Goal: Task Accomplishment & Management: Manage account settings

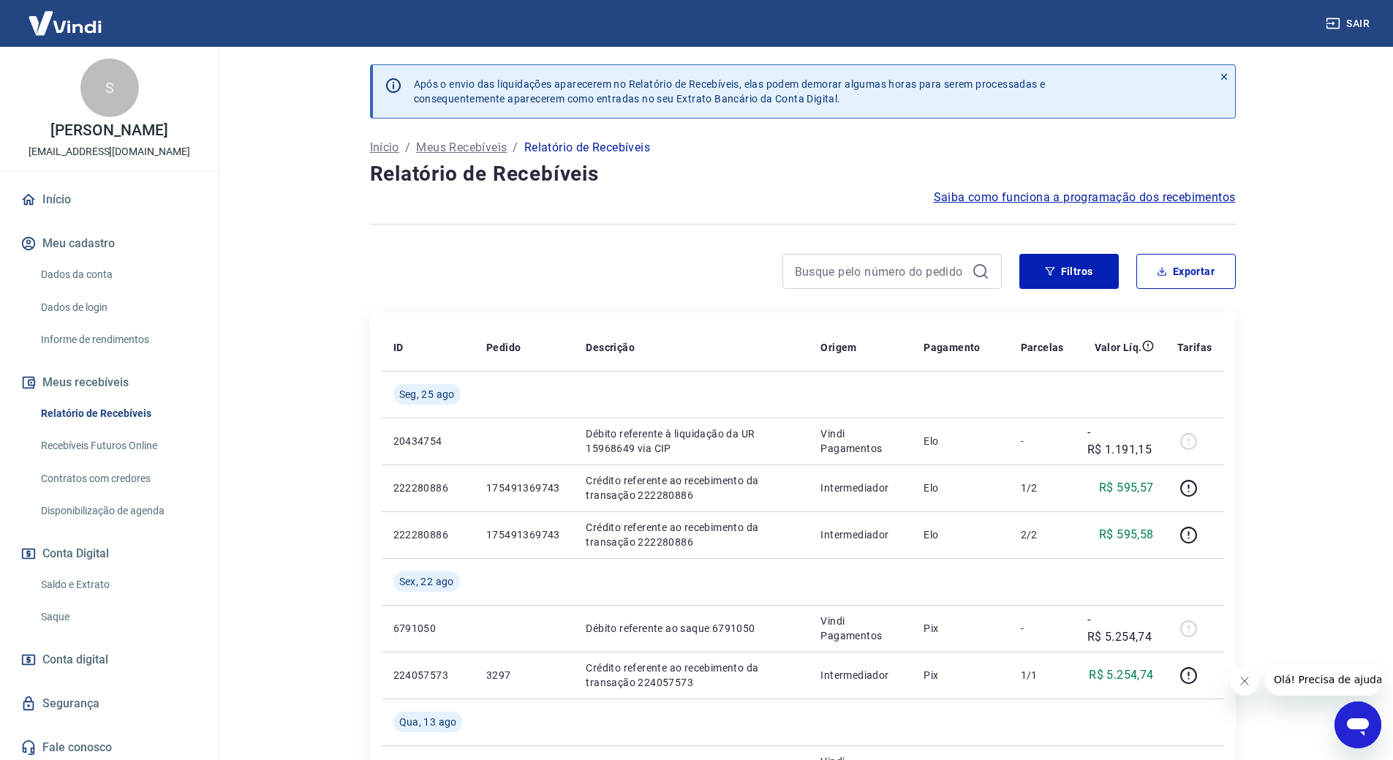
click at [251, 377] on main "Após o envio das liquidações aparecerem no Relatório de Recebíveis, elas podem …" at bounding box center [802, 403] width 1181 height 713
click at [85, 610] on link "Saque" at bounding box center [118, 613] width 166 height 30
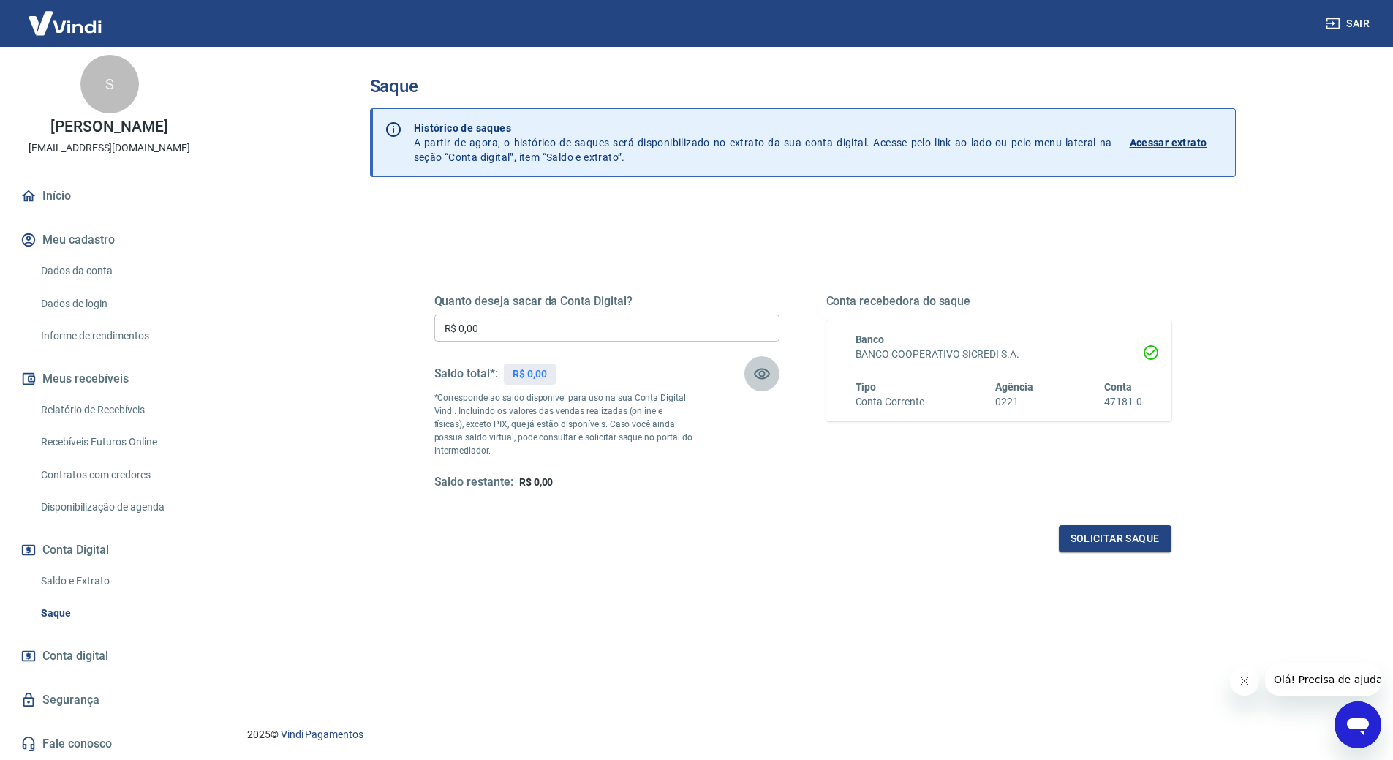
click at [756, 375] on icon "button" at bounding box center [762, 374] width 16 height 11
click at [756, 375] on icon "button" at bounding box center [762, 374] width 16 height 14
click at [1076, 543] on button "Solicitar saque" at bounding box center [1115, 538] width 113 height 27
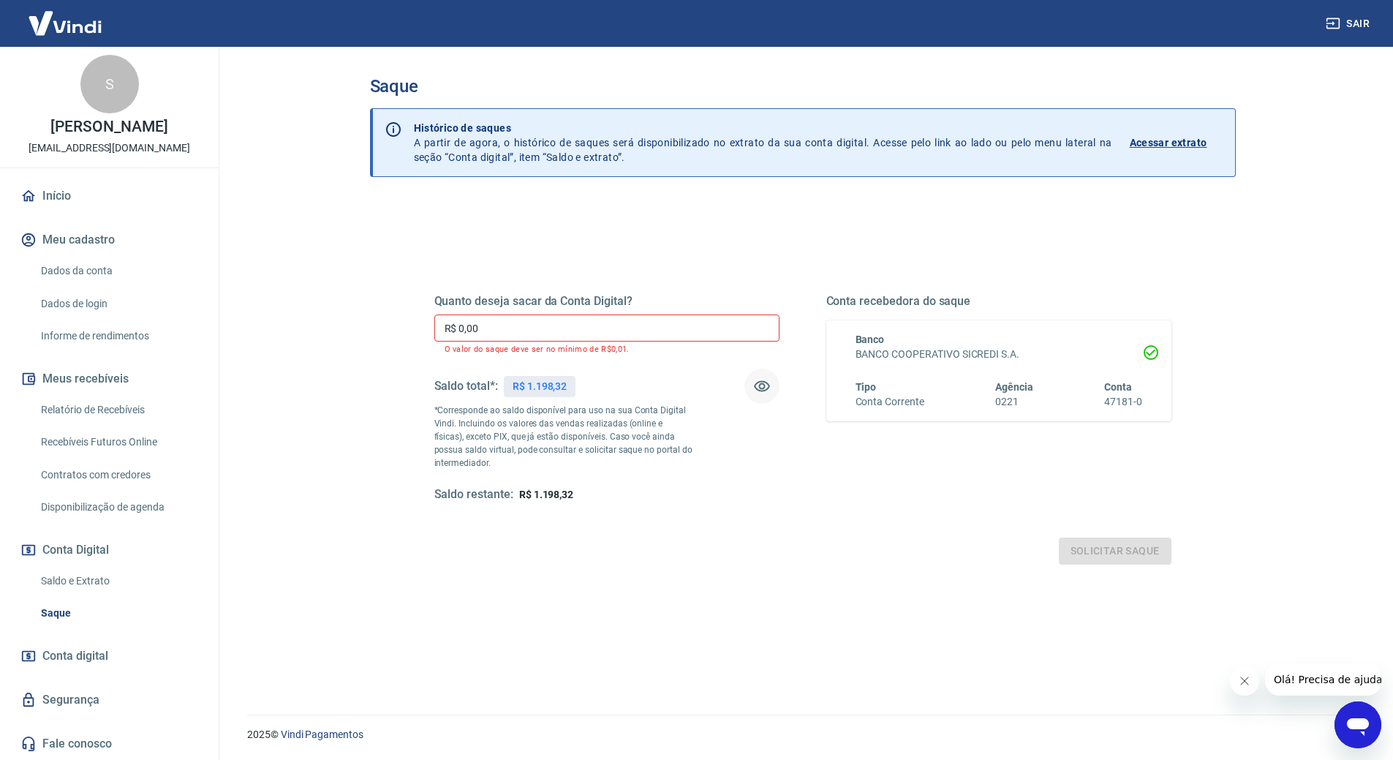
click at [512, 323] on input "R$ 0,00" at bounding box center [606, 328] width 345 height 27
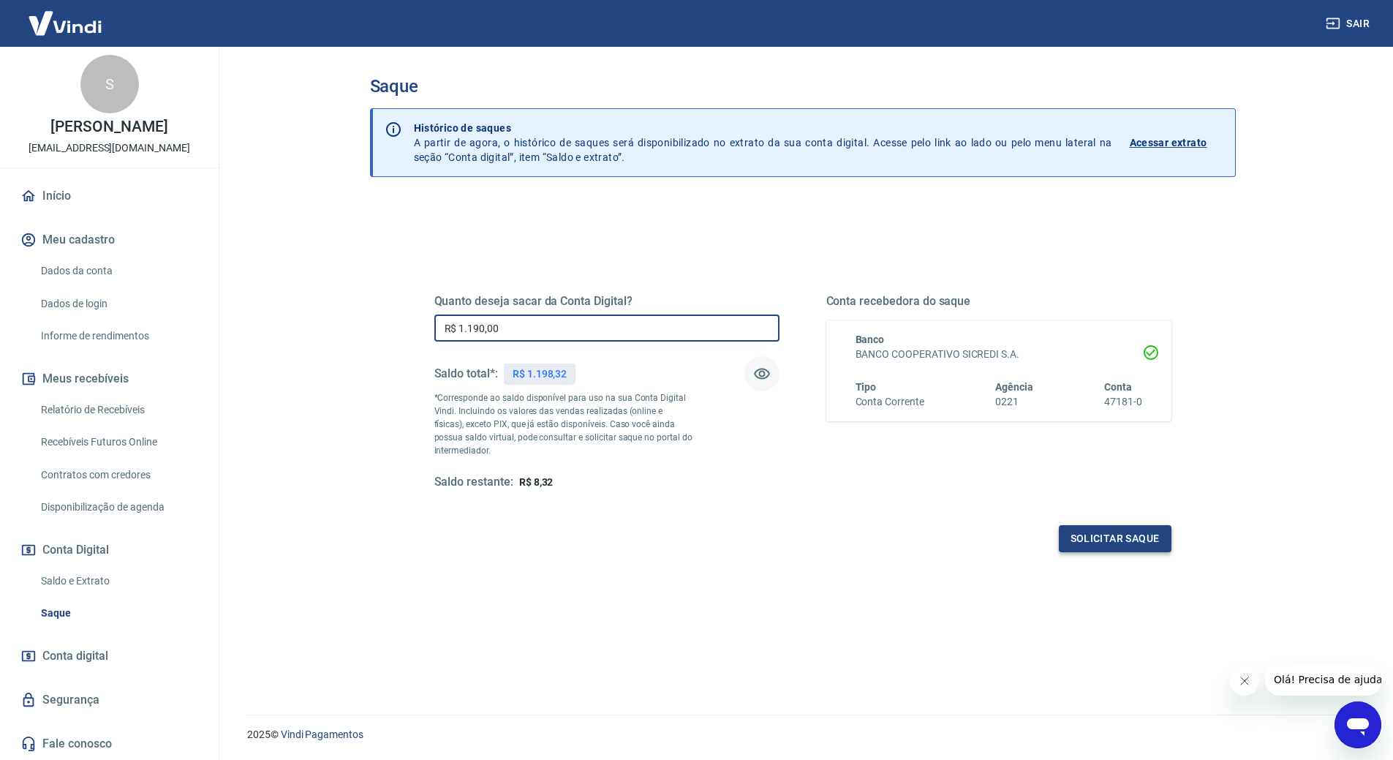
type input "R$ 1.190,00"
click at [1113, 543] on button "Solicitar saque" at bounding box center [1115, 538] width 113 height 27
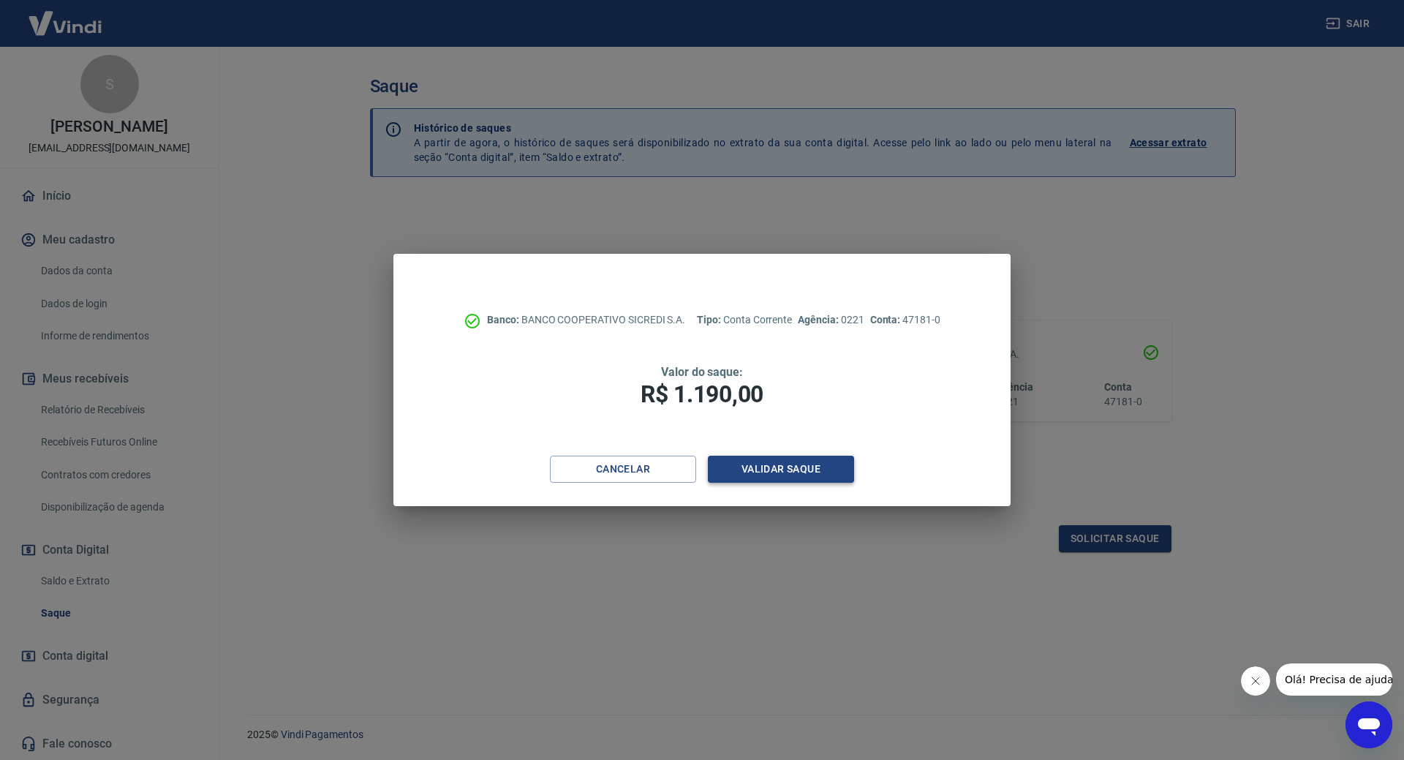
click at [757, 473] on button "Validar saque" at bounding box center [781, 469] width 146 height 27
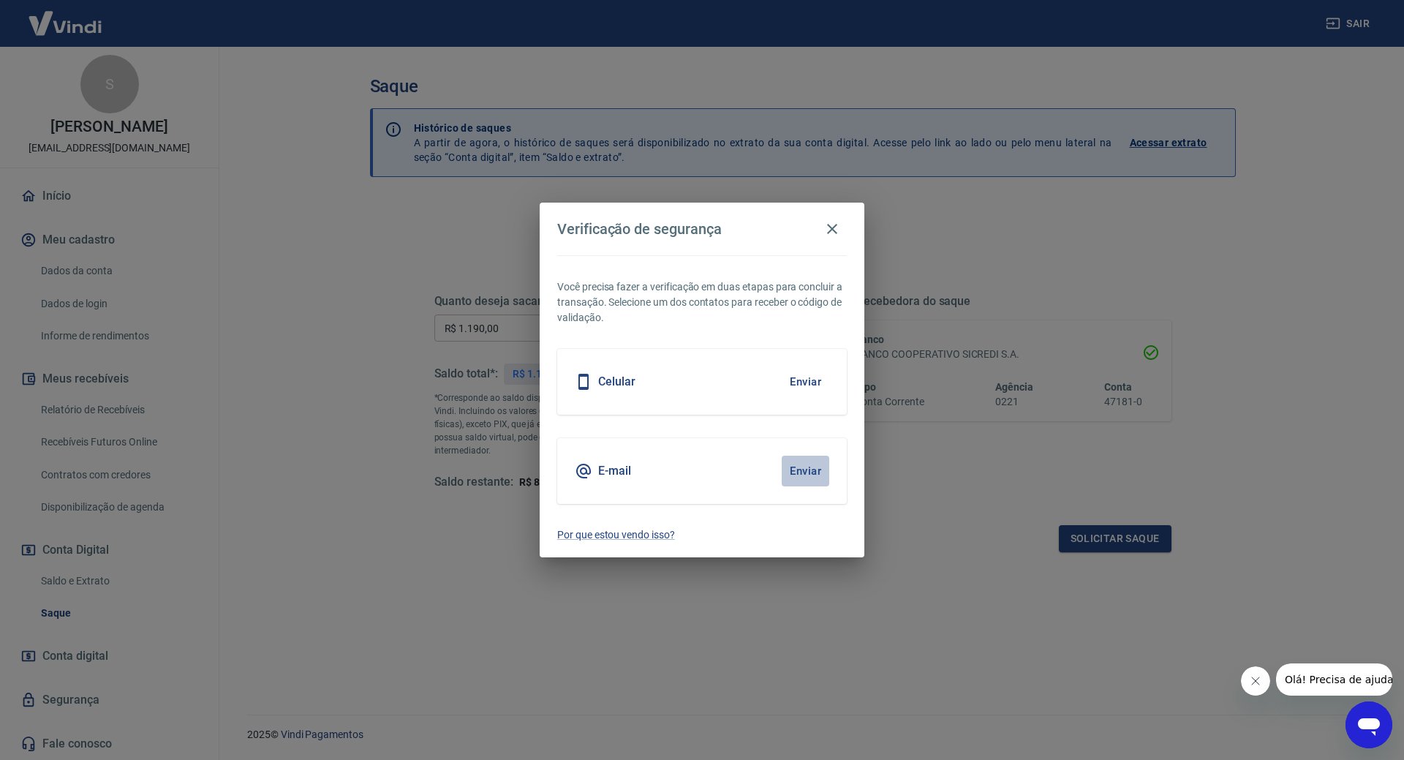
click at [808, 473] on button "Enviar" at bounding box center [806, 471] width 48 height 31
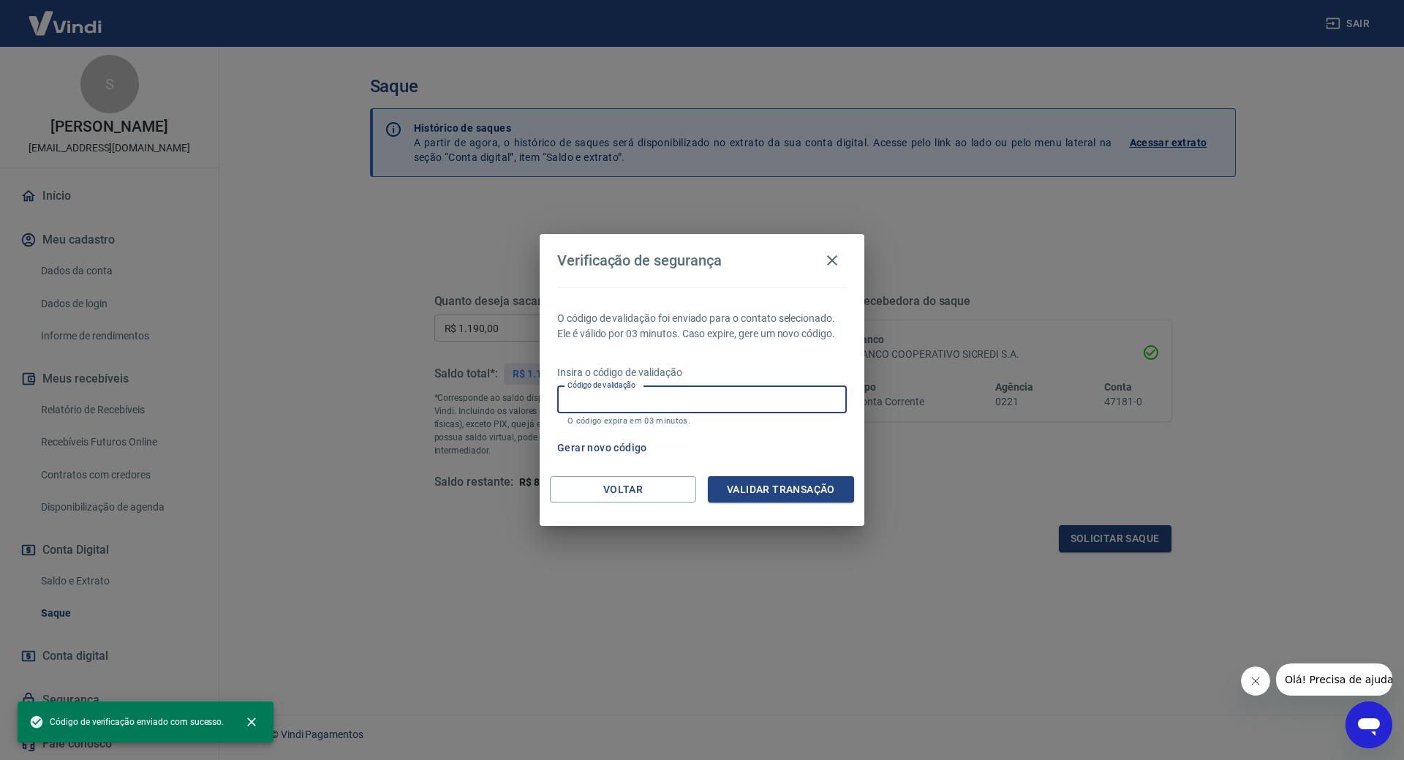
click at [639, 404] on input "Código de validação" at bounding box center [702, 399] width 290 height 27
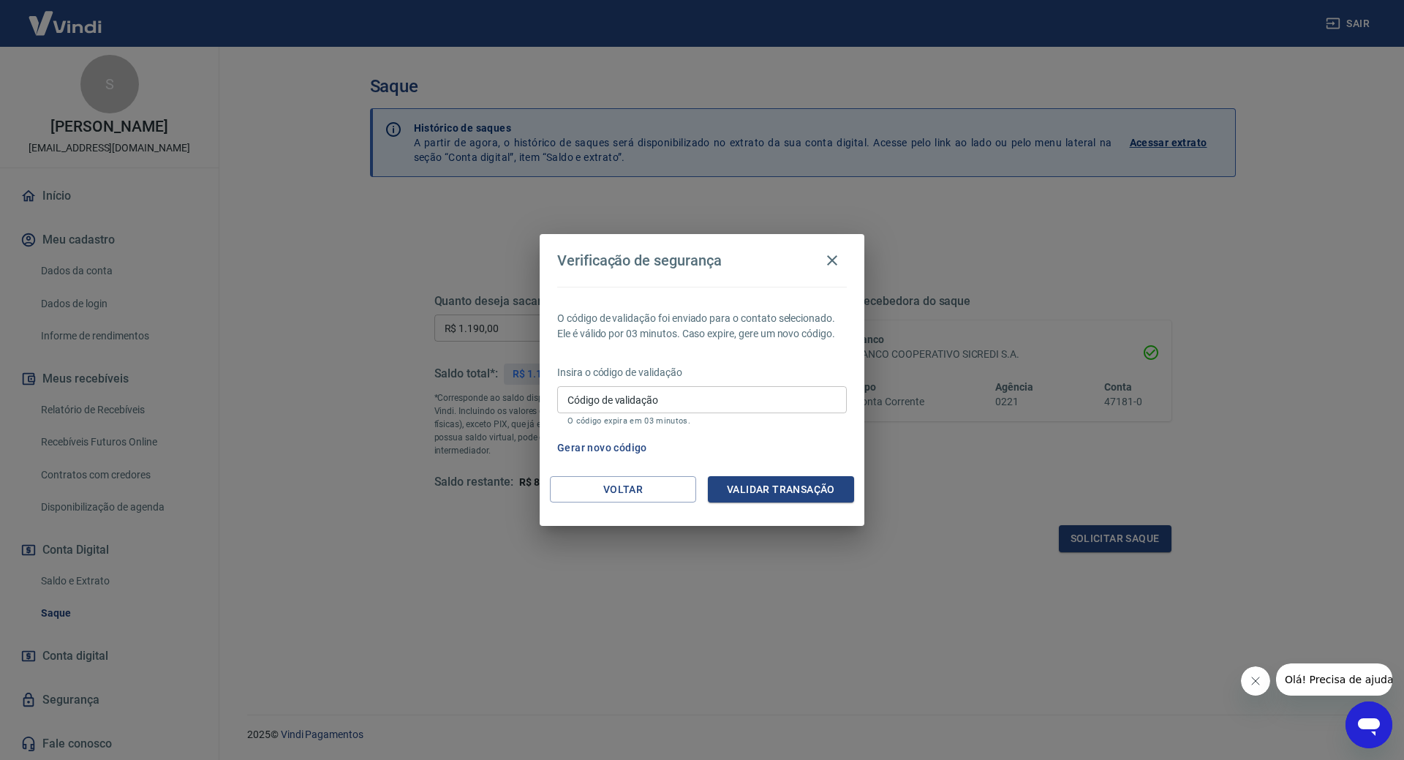
click at [643, 395] on label "Código de validação" at bounding box center [613, 400] width 91 height 15
click at [643, 395] on input "Código de validação" at bounding box center [702, 399] width 290 height 27
type input "299727"
click at [765, 481] on button "Validar transação" at bounding box center [781, 489] width 146 height 27
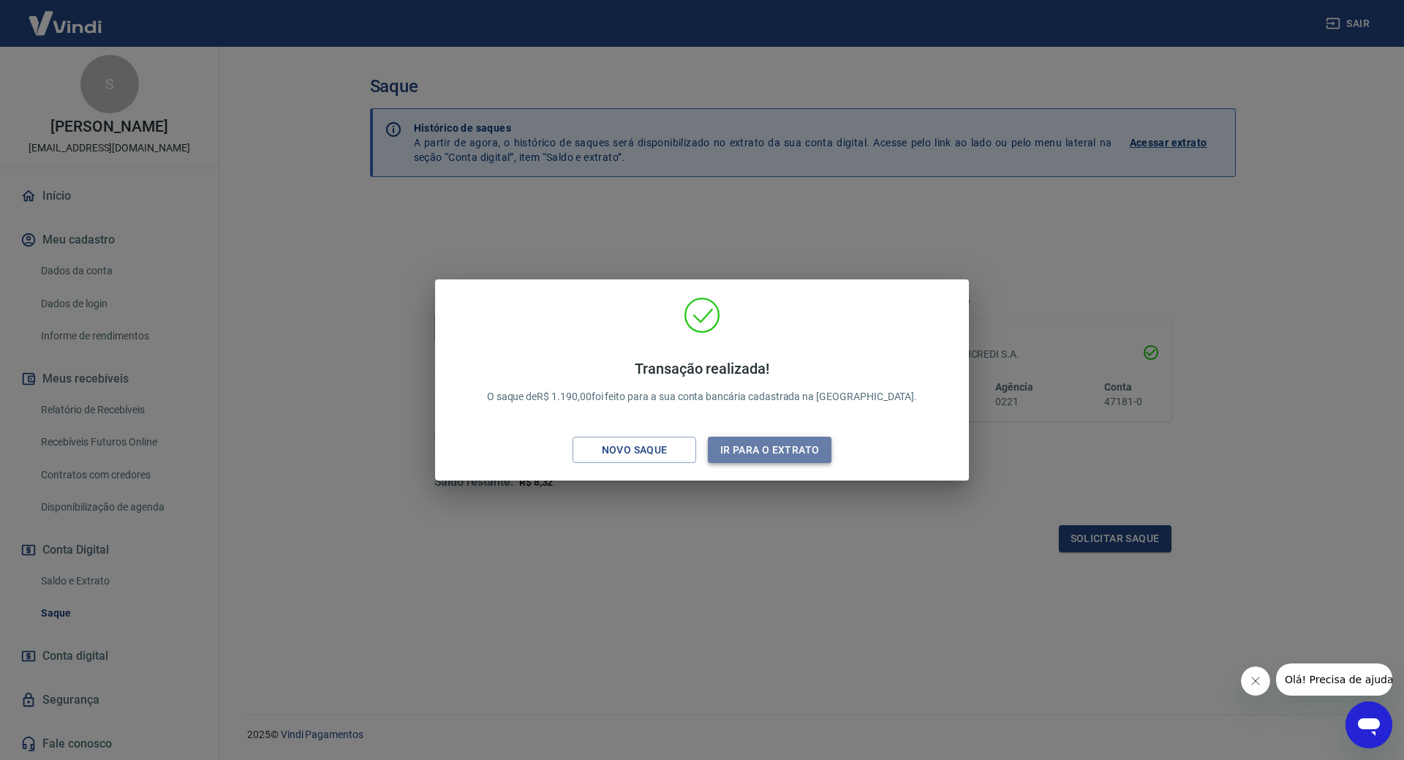
click at [743, 447] on button "Ir para o extrato" at bounding box center [770, 450] width 124 height 27
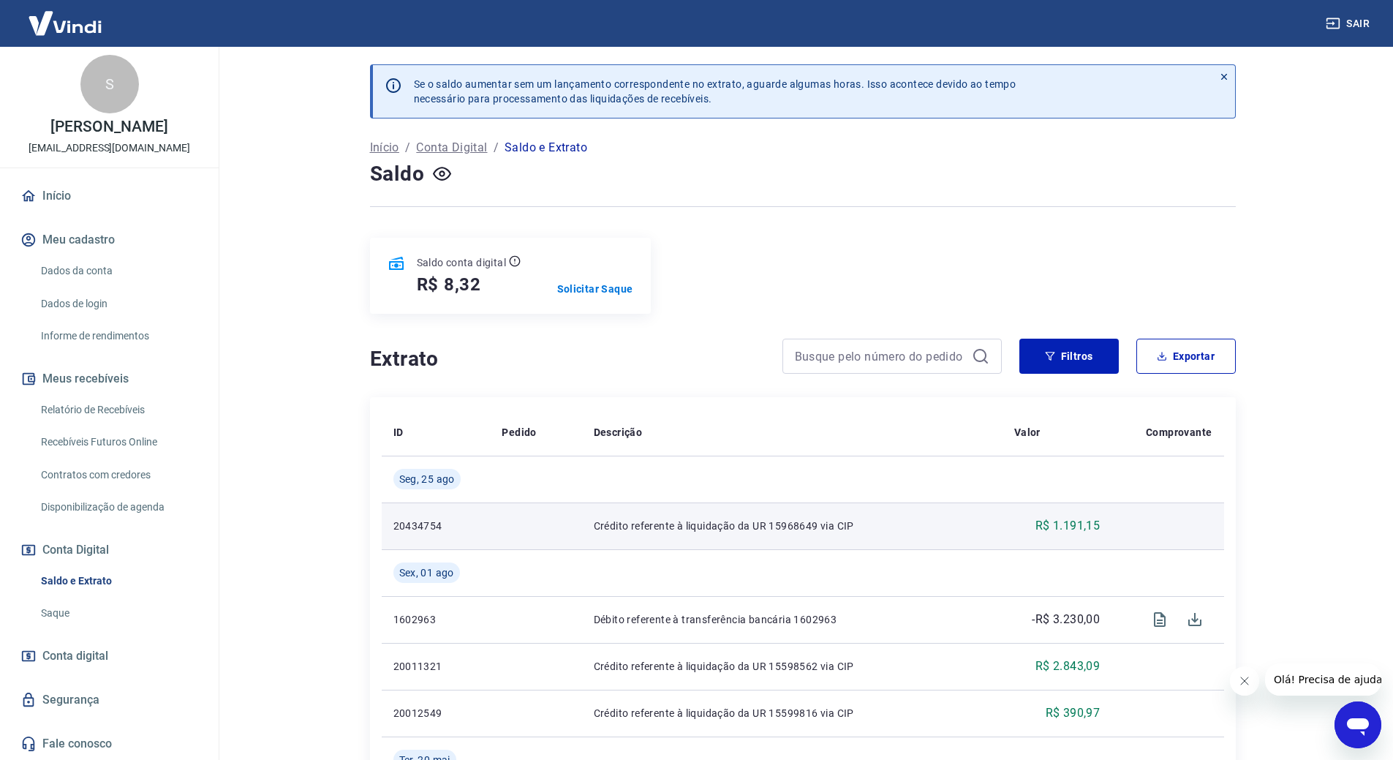
click at [713, 517] on td "Crédito referente à liquidação da UR 15968649 via CIP" at bounding box center [792, 525] width 421 height 47
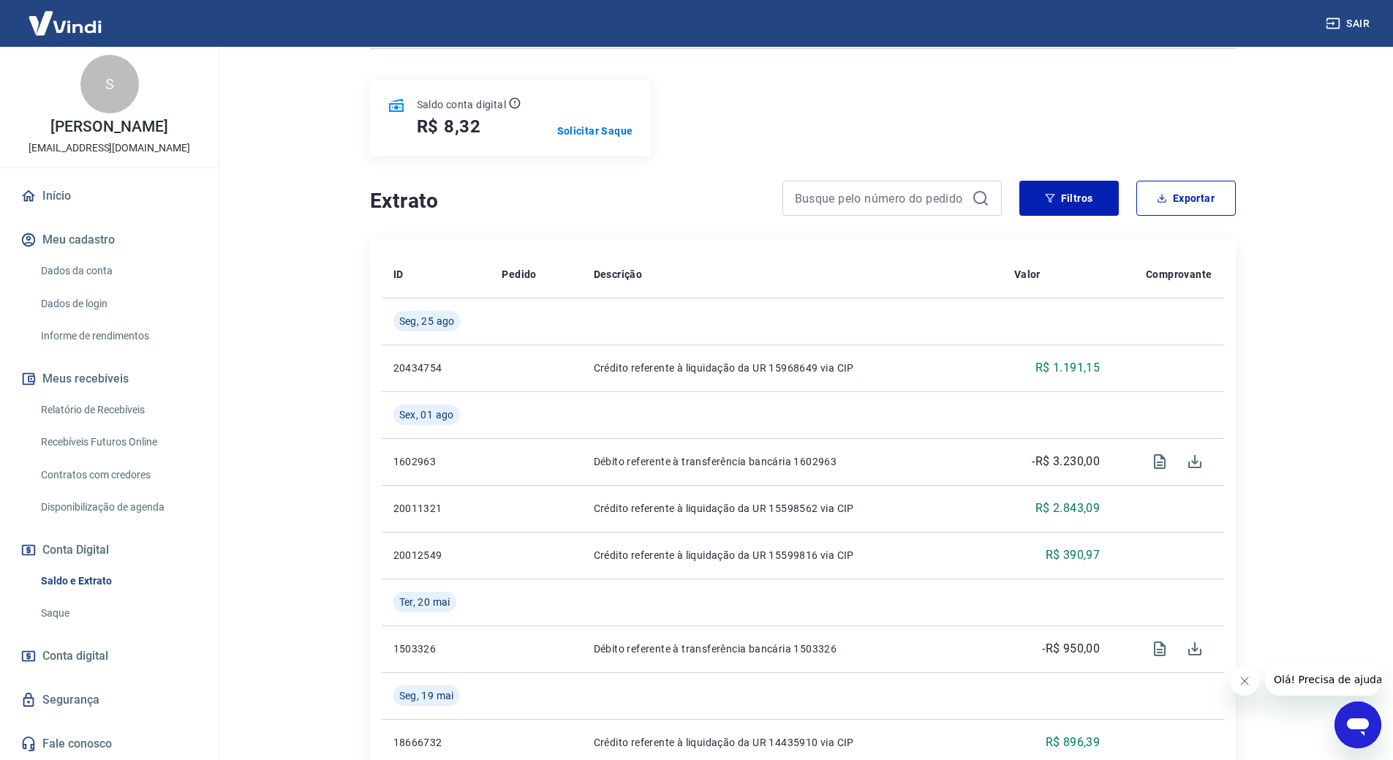
scroll to position [73, 0]
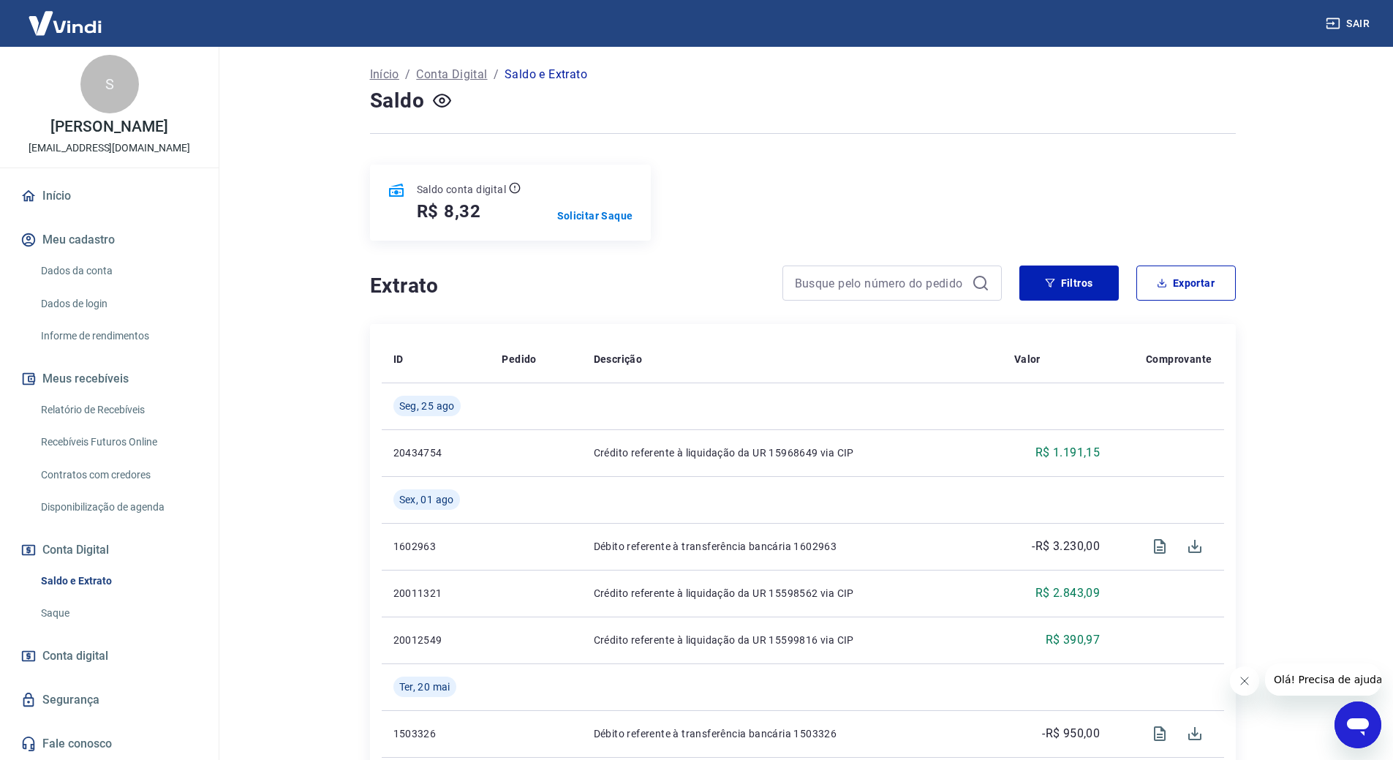
click at [98, 423] on link "Relatório de Recebíveis" at bounding box center [118, 410] width 166 height 30
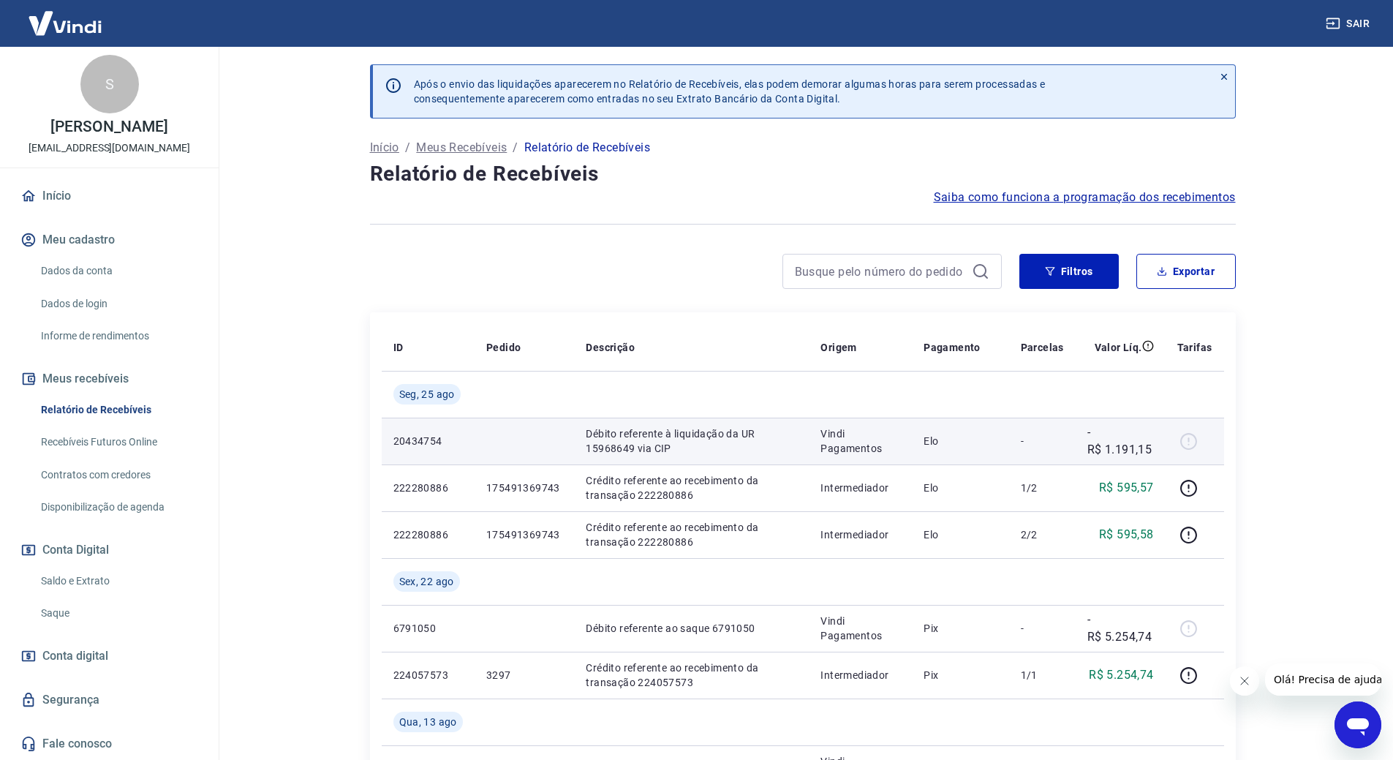
click at [429, 440] on p "20434754" at bounding box center [428, 441] width 69 height 15
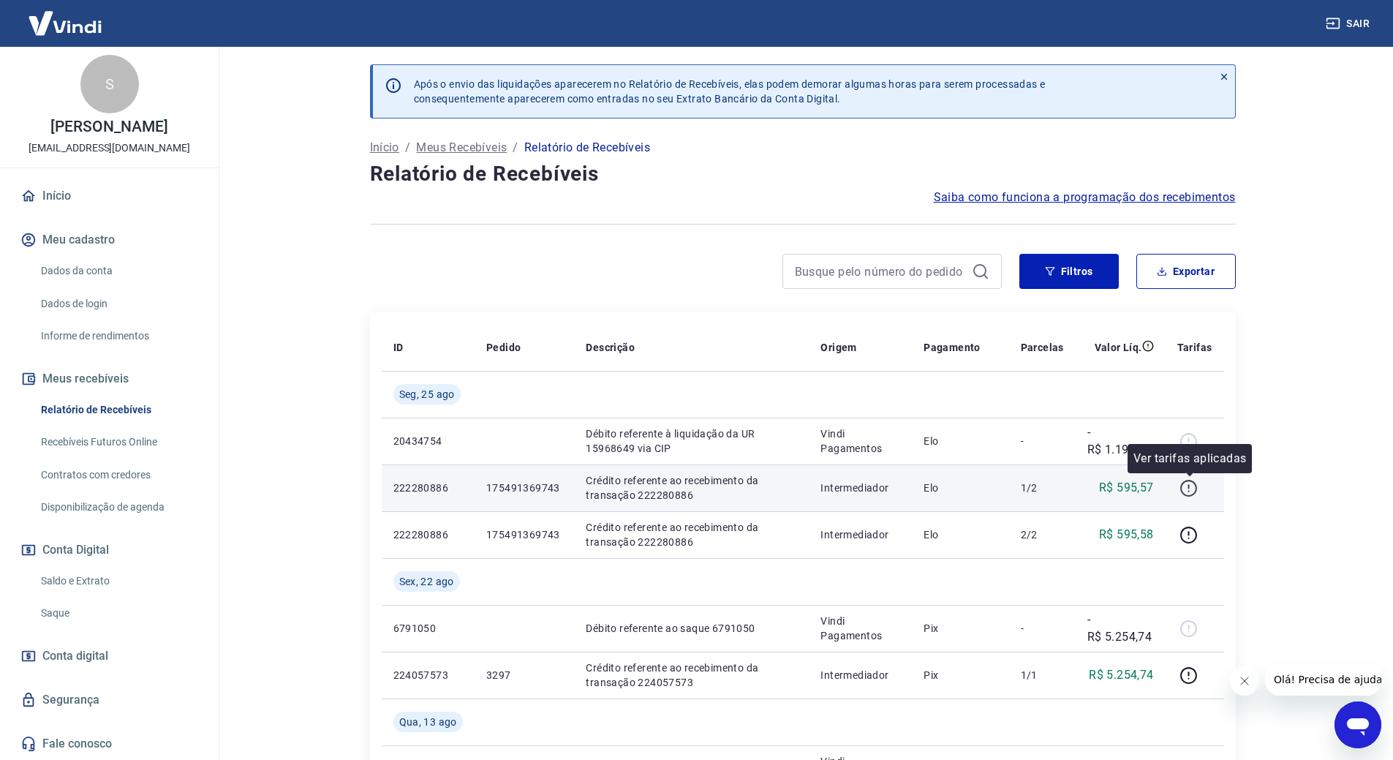
click at [1189, 489] on icon "button" at bounding box center [1189, 488] width 18 height 18
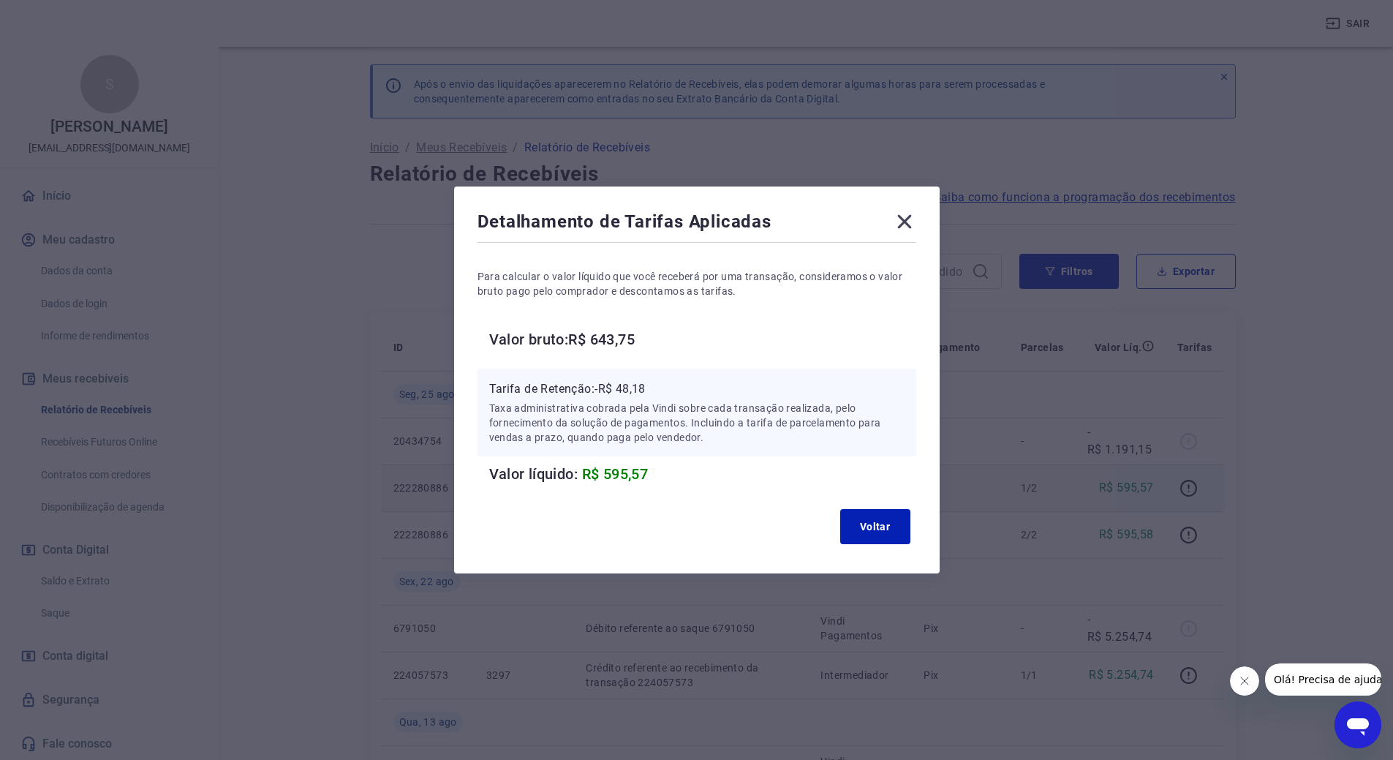
click at [911, 221] on icon at bounding box center [904, 222] width 14 height 14
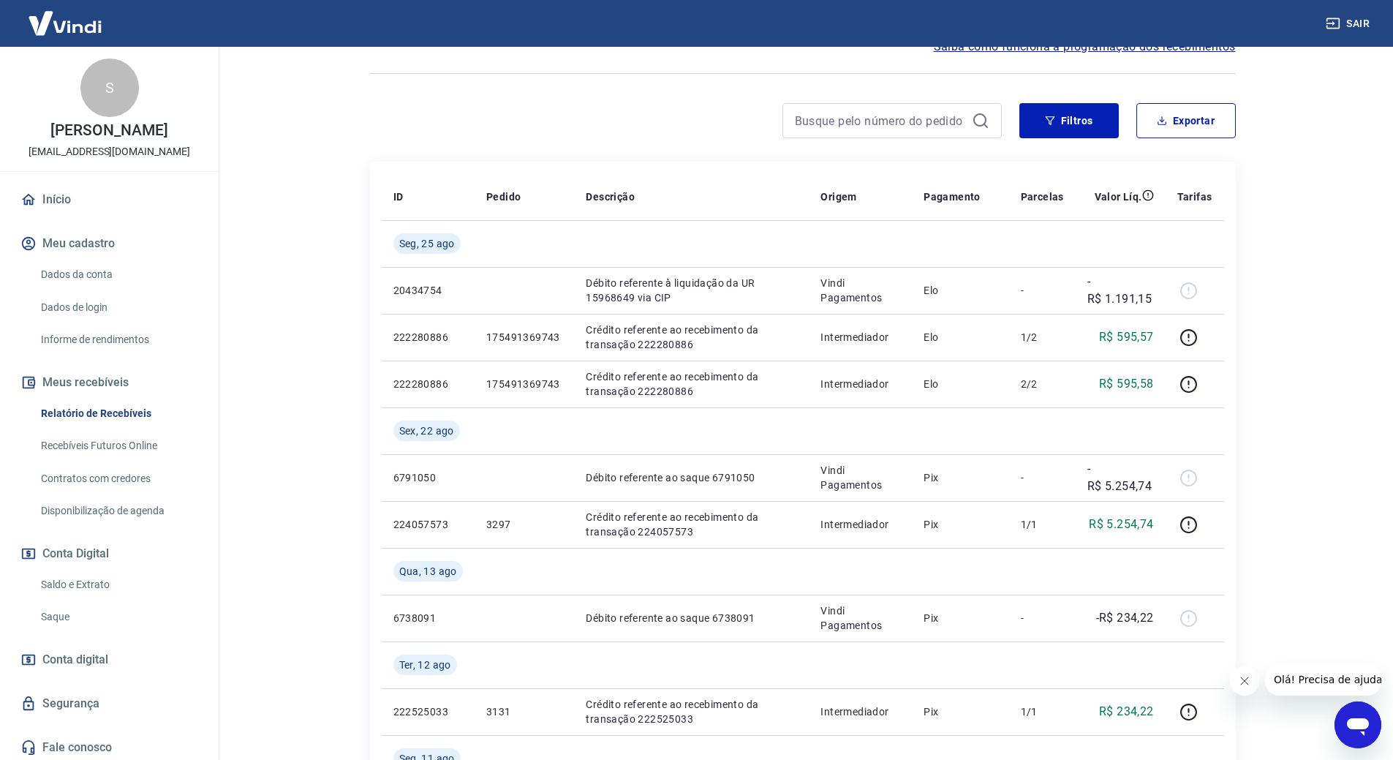
scroll to position [73, 0]
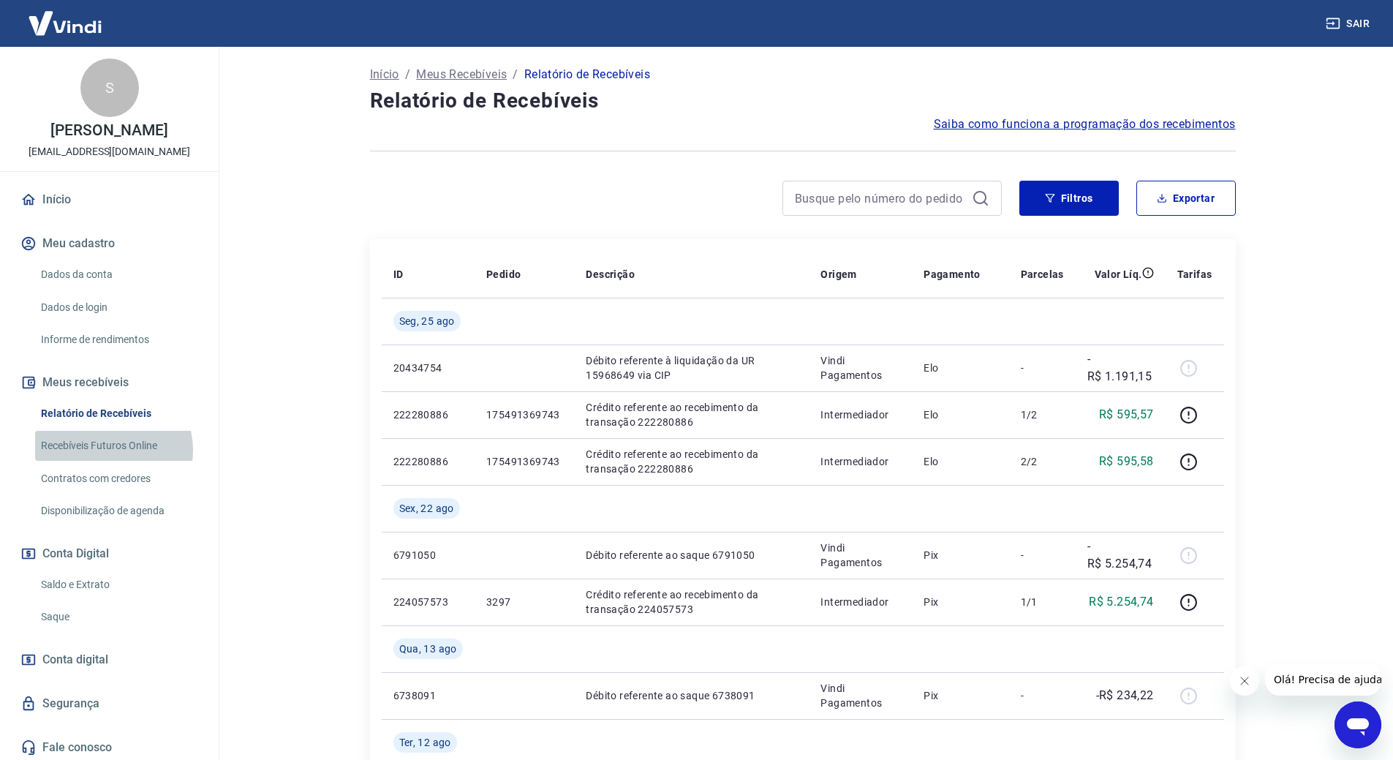
click at [111, 450] on link "Recebíveis Futuros Online" at bounding box center [118, 446] width 166 height 30
click at [109, 590] on link "Saldo e Extrato" at bounding box center [118, 585] width 166 height 30
